Goal: Transaction & Acquisition: Book appointment/travel/reservation

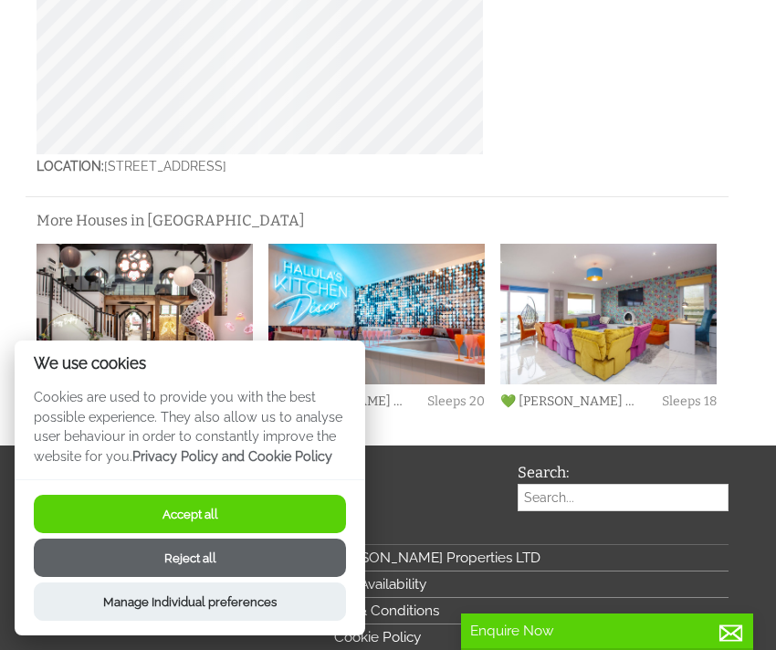
scroll to position [1605, 0]
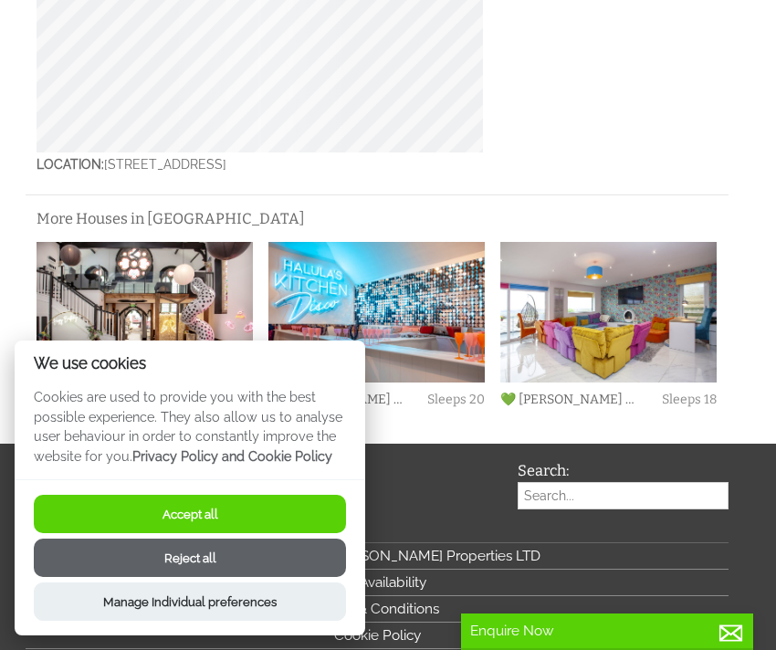
click at [219, 557] on button "Reject all" at bounding box center [190, 558] width 312 height 38
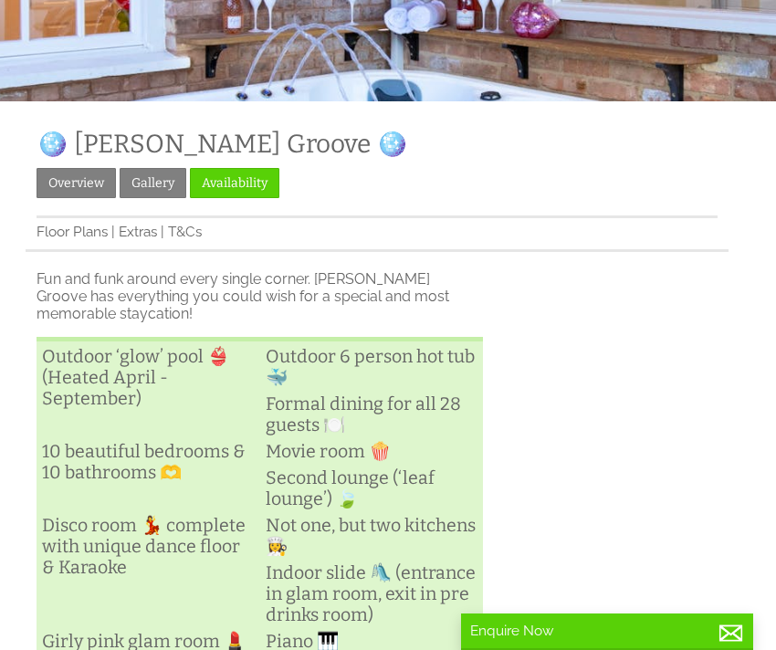
scroll to position [346, 0]
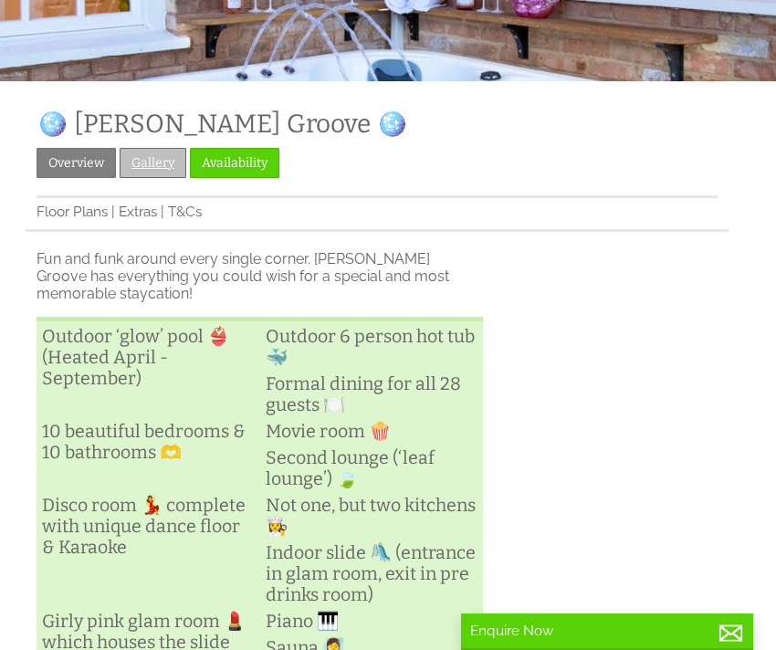
click at [141, 167] on link "Gallery" at bounding box center [153, 163] width 67 height 30
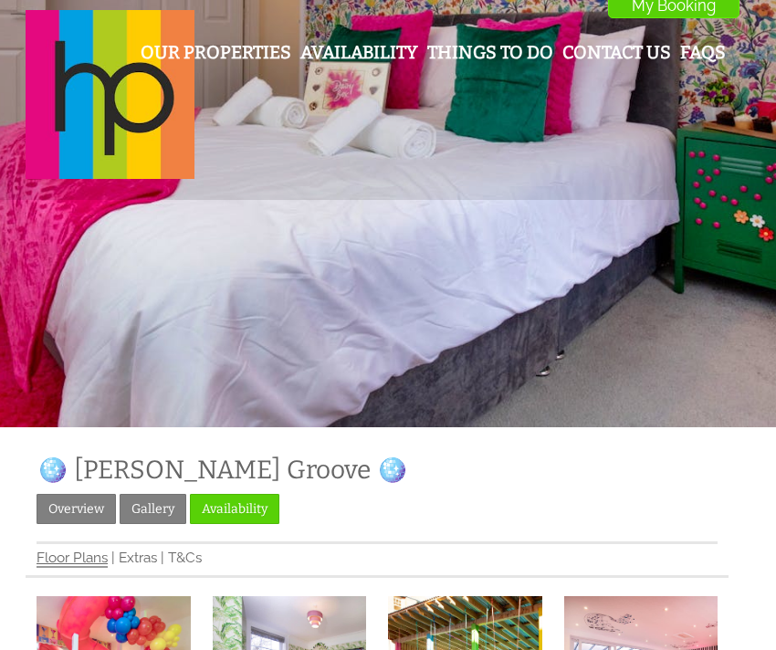
click at [98, 555] on link "Floor Plans" at bounding box center [72, 559] width 71 height 18
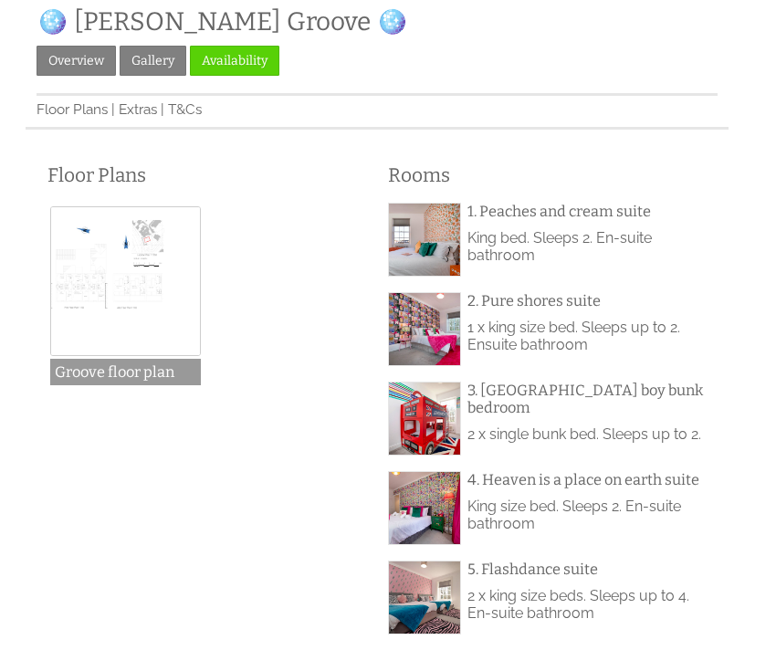
scroll to position [462, 0]
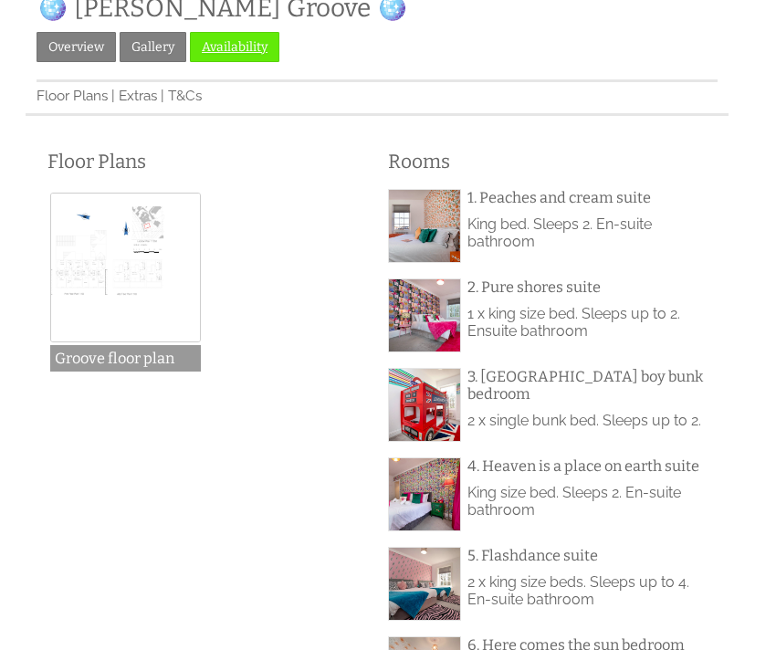
click at [222, 42] on link "Availability" at bounding box center [234, 47] width 89 height 30
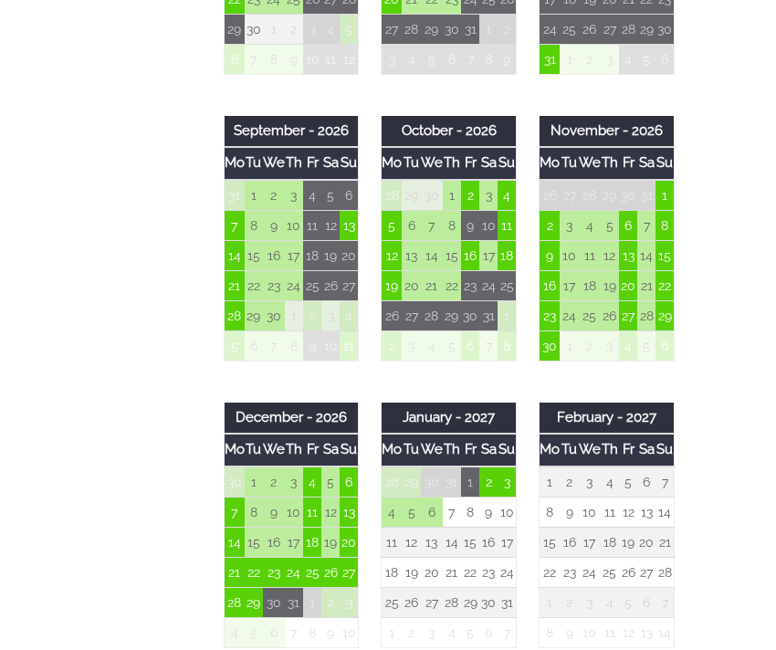
scroll to position [1648, 0]
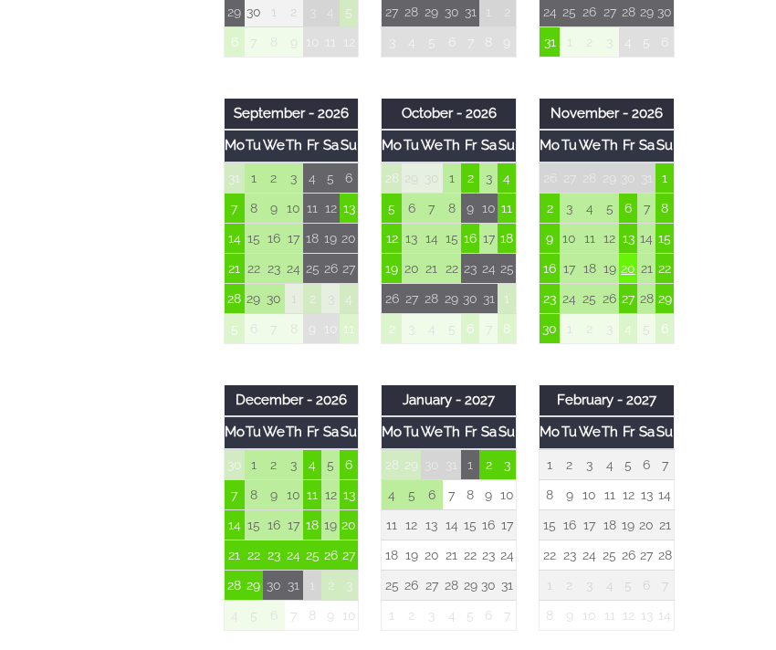
click at [622, 264] on td "20" at bounding box center [628, 268] width 18 height 30
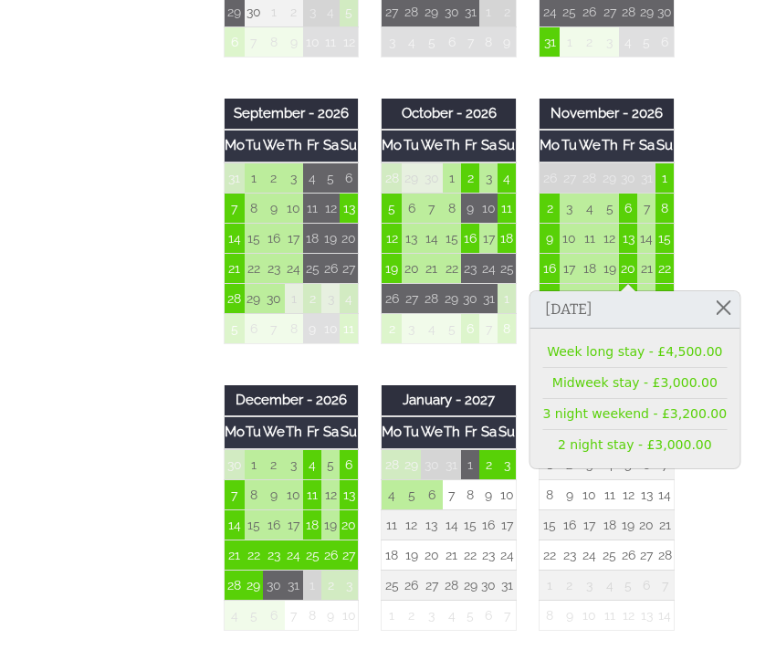
click at [606, 402] on li "3 night weekend - £3,200.00" at bounding box center [635, 414] width 184 height 31
click at [600, 408] on link "3 night weekend - £3,200.00" at bounding box center [635, 413] width 184 height 19
